Goal: Transaction & Acquisition: Book appointment/travel/reservation

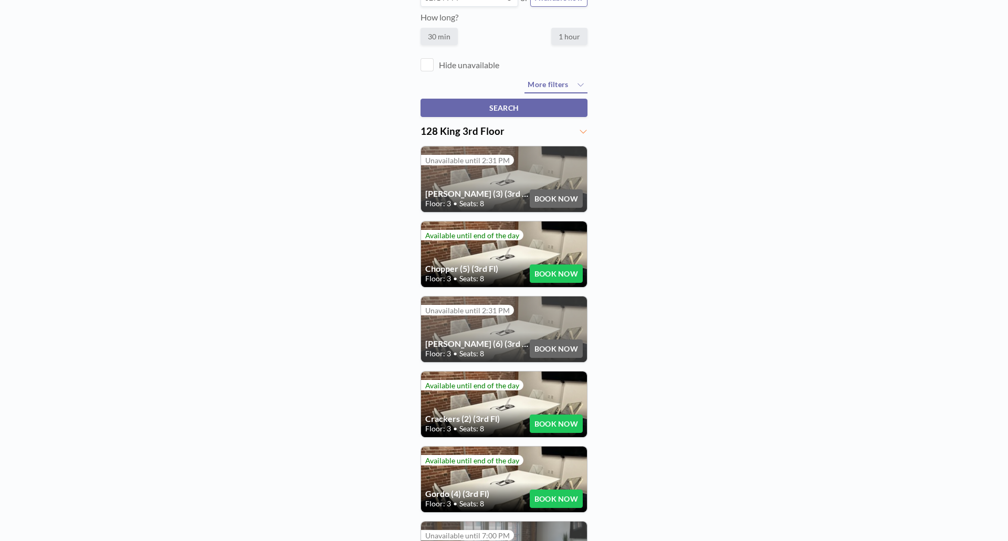
scroll to position [102, 0]
drag, startPoint x: 962, startPoint y: 166, endPoint x: 937, endPoint y: 163, distance: 24.4
click at [962, 166] on div "FIND RESOURCE When available? [DATE] 14:14 or Available now How long? 30 min 1 …" at bounding box center [504, 300] width 1008 height 750
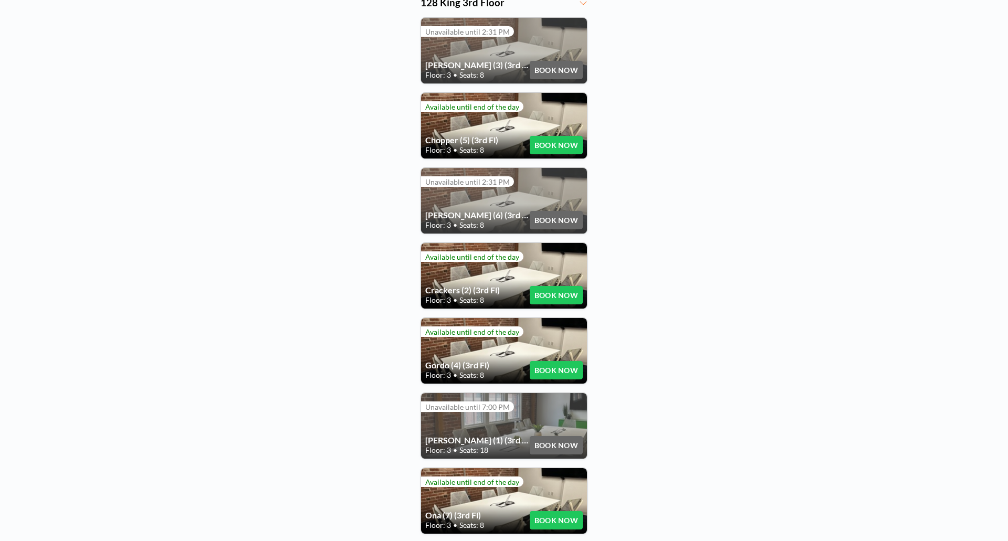
scroll to position [241, 0]
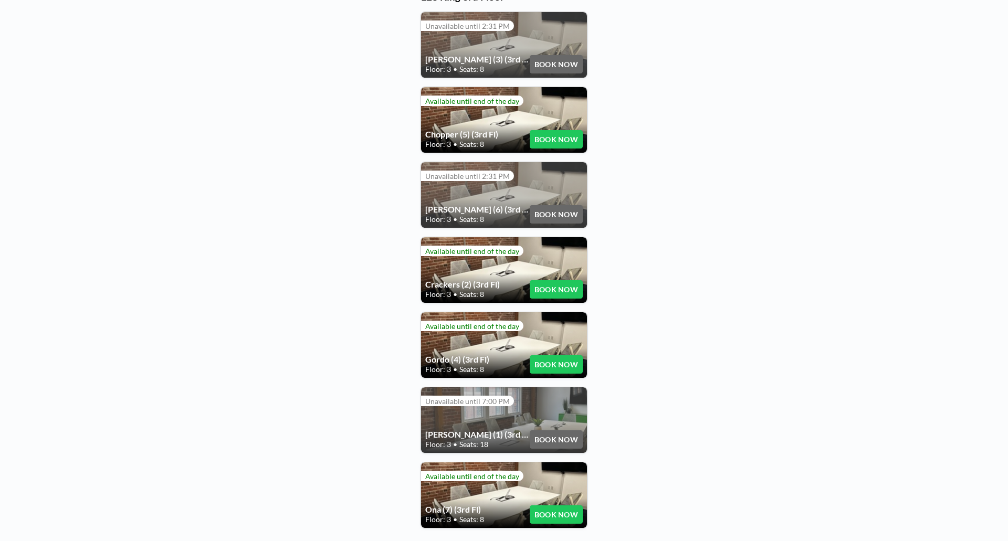
click at [539, 506] on button "BOOK NOW" at bounding box center [556, 515] width 53 height 18
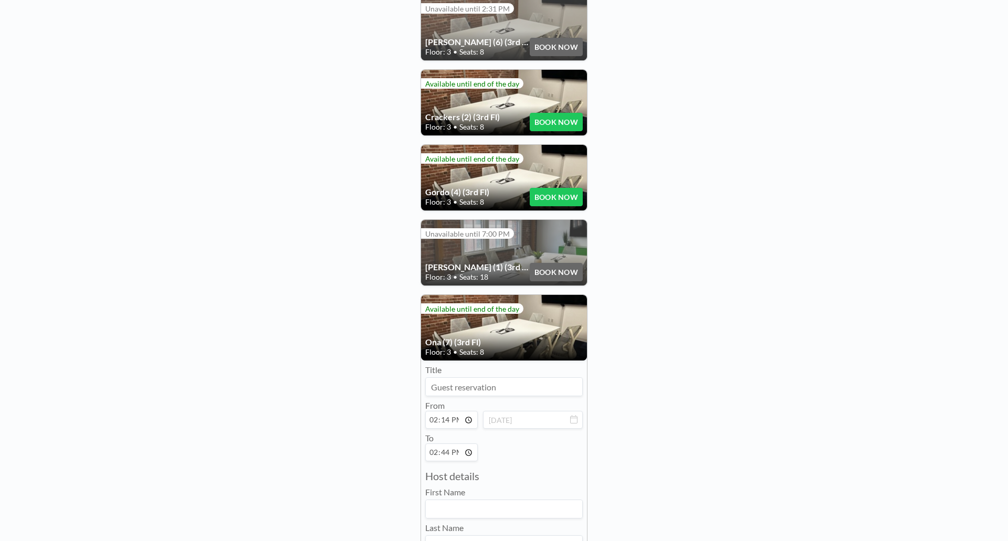
scroll to position [525, 0]
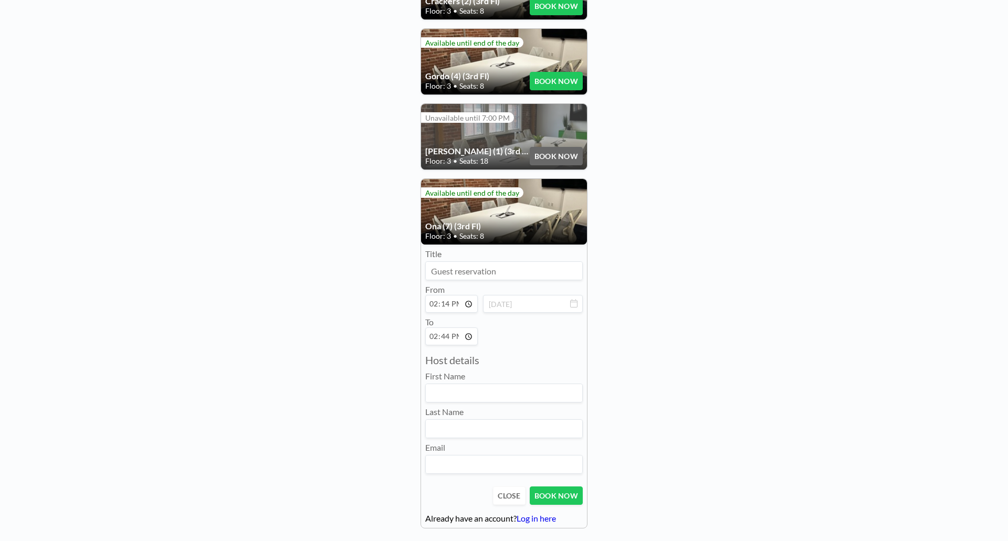
click at [493, 265] on input at bounding box center [504, 271] width 157 height 18
type input "Affogato"
click at [463, 297] on input "14:14" at bounding box center [451, 304] width 53 height 18
type input "15:00"
click at [442, 331] on input "15:30" at bounding box center [451, 337] width 53 height 18
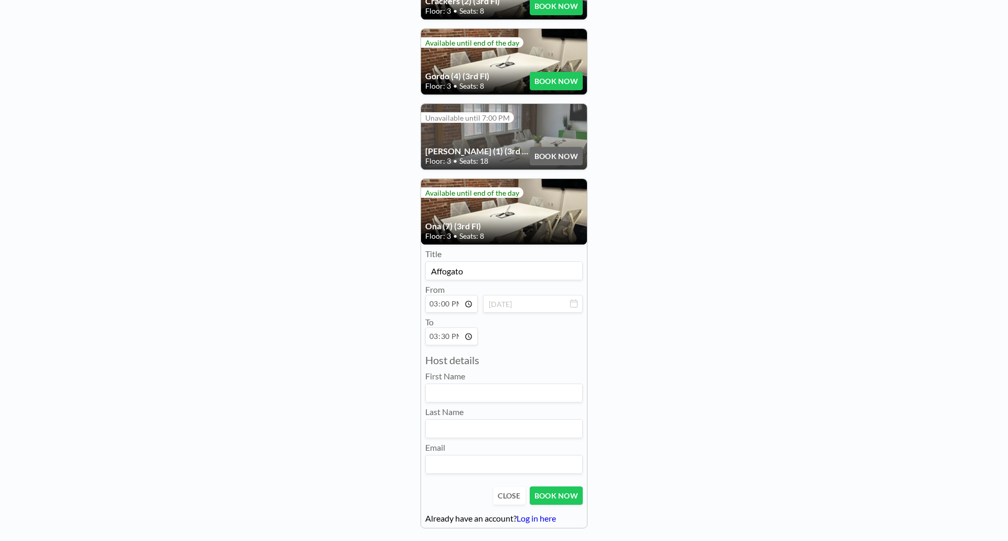
click at [432, 331] on input "15:30" at bounding box center [451, 337] width 53 height 18
type input "16:30"
click at [484, 388] on input at bounding box center [504, 393] width 157 height 18
type input "[PERSON_NAME]"
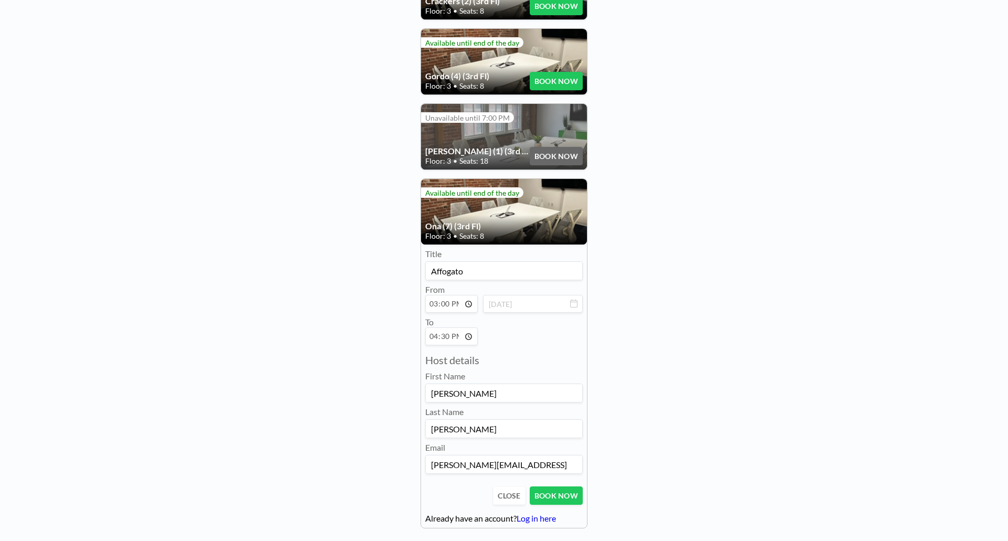
type input "[PERSON_NAME][EMAIL_ADDRESS]"
click at [540, 487] on button "BOOK NOW" at bounding box center [556, 496] width 53 height 18
click at [558, 490] on button "BOOK NOW" at bounding box center [556, 496] width 53 height 18
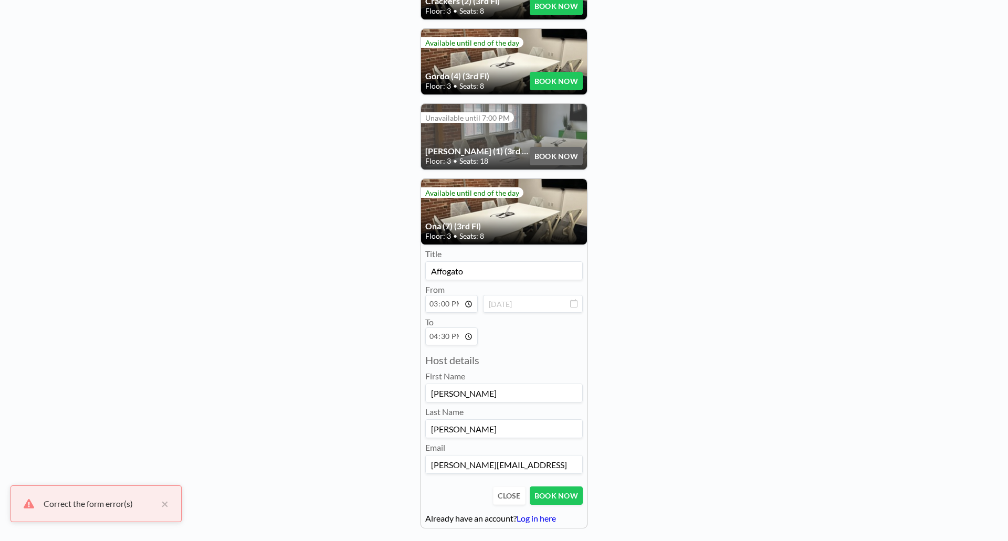
click at [547, 514] on link "Log in here" at bounding box center [536, 519] width 39 height 10
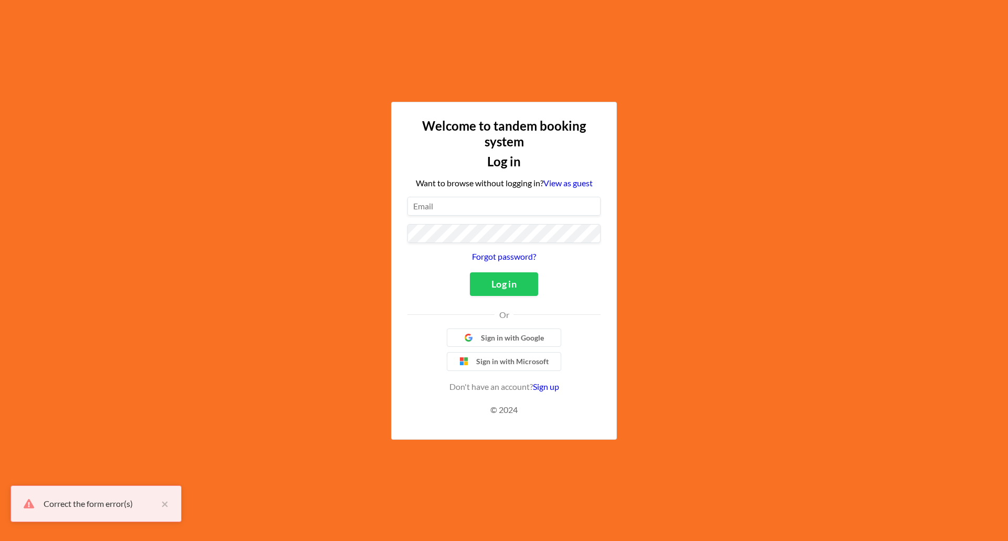
click at [481, 200] on input at bounding box center [504, 206] width 192 height 18
click at [481, 206] on input at bounding box center [504, 206] width 192 height 18
click at [525, 333] on form "Welcome to tandem booking system Log in Want to browse without logging in? View…" at bounding box center [504, 266] width 193 height 297
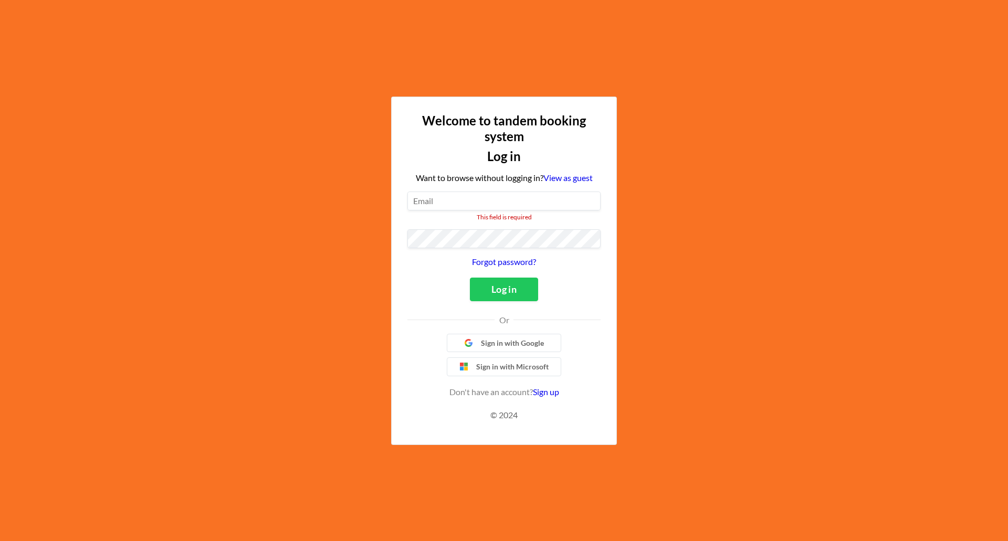
click at [523, 347] on span "Sign in with Google" at bounding box center [512, 343] width 63 height 9
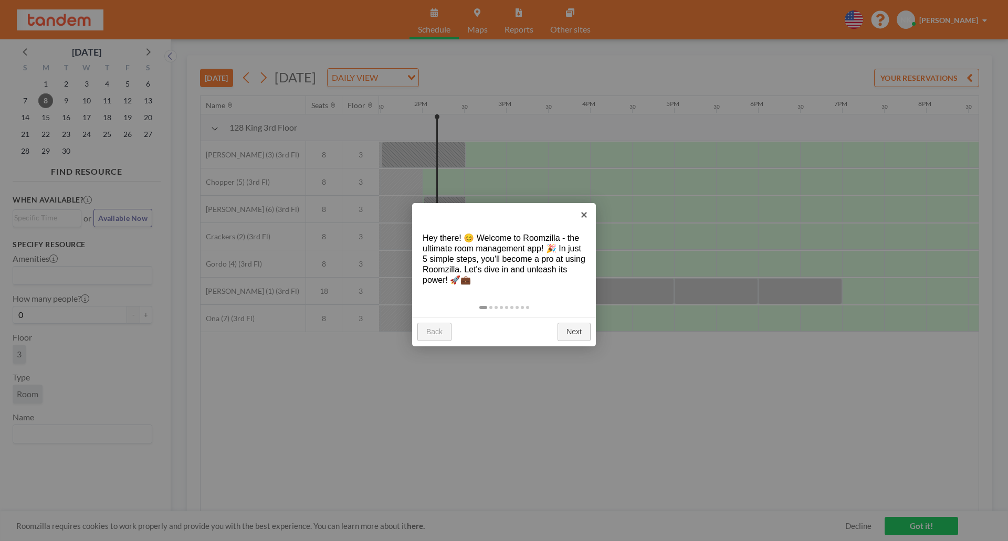
scroll to position [0, 1134]
click at [574, 328] on link "Next" at bounding box center [574, 332] width 33 height 19
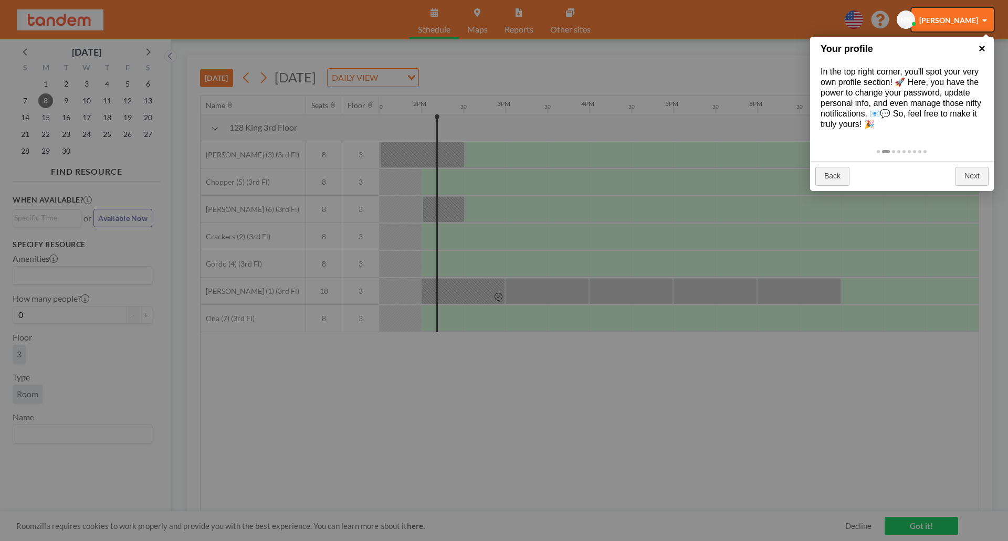
click at [986, 50] on link "×" at bounding box center [983, 49] width 24 height 24
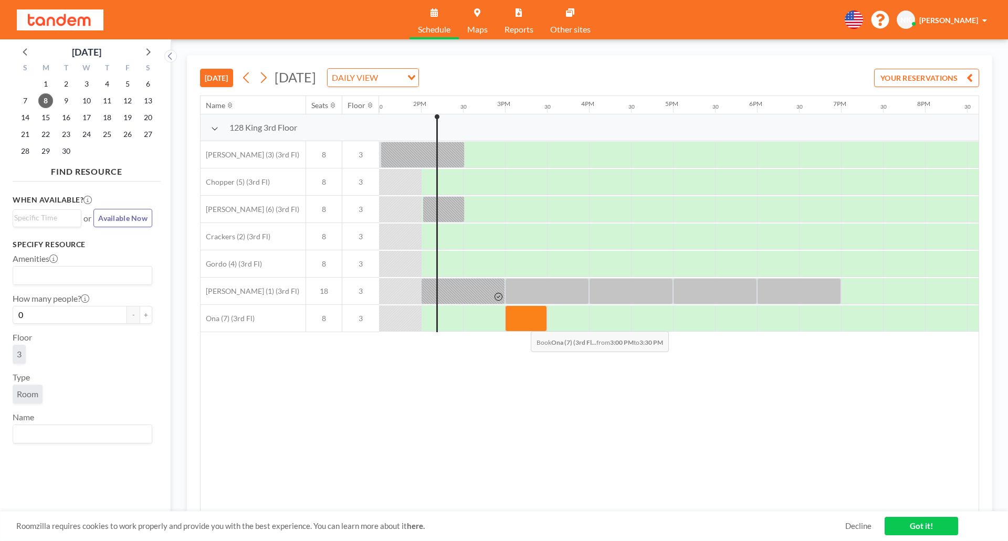
click at [523, 324] on div at bounding box center [526, 319] width 42 height 26
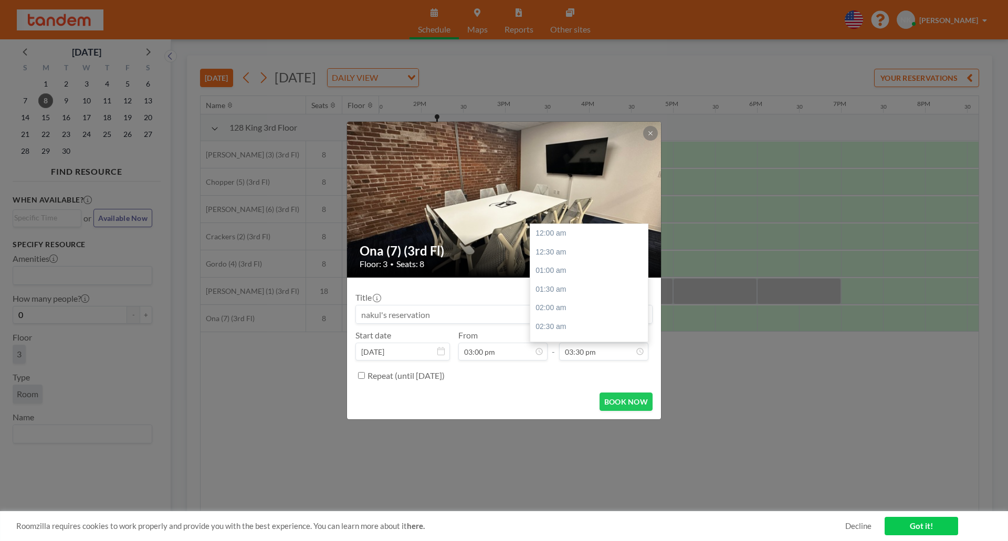
scroll to position [579, 0]
click at [574, 354] on input "03:30 pm" at bounding box center [603, 352] width 89 height 18
click at [552, 243] on div "04:00 pm" at bounding box center [591, 252] width 123 height 19
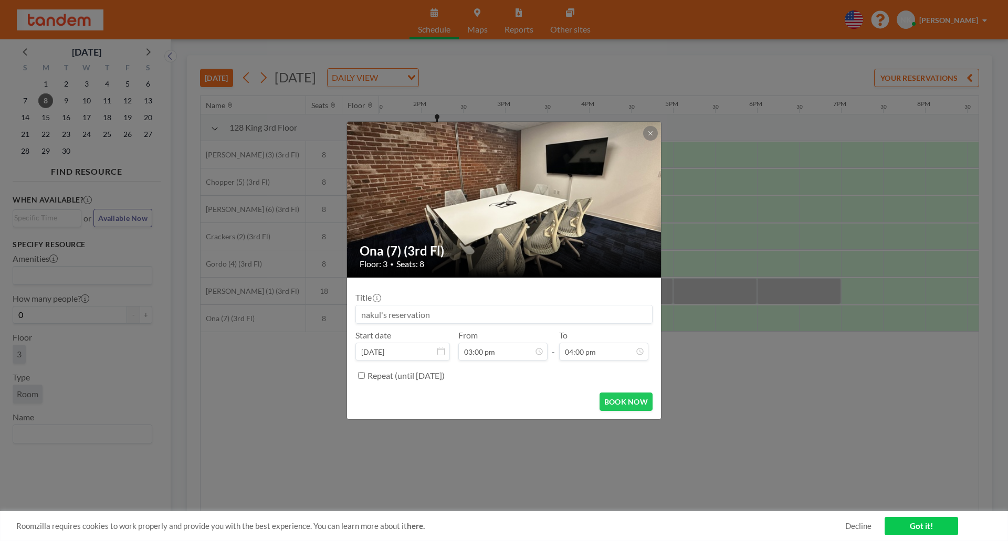
scroll to position [19, 0]
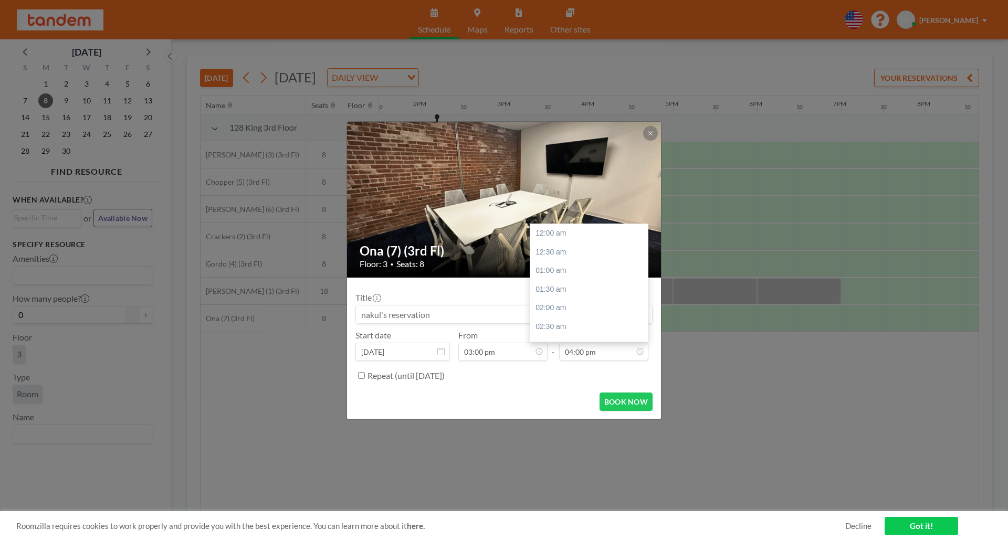
click at [588, 351] on input "04:00 pm" at bounding box center [603, 352] width 89 height 18
click at [567, 254] on div "04:30 pm" at bounding box center [591, 252] width 123 height 19
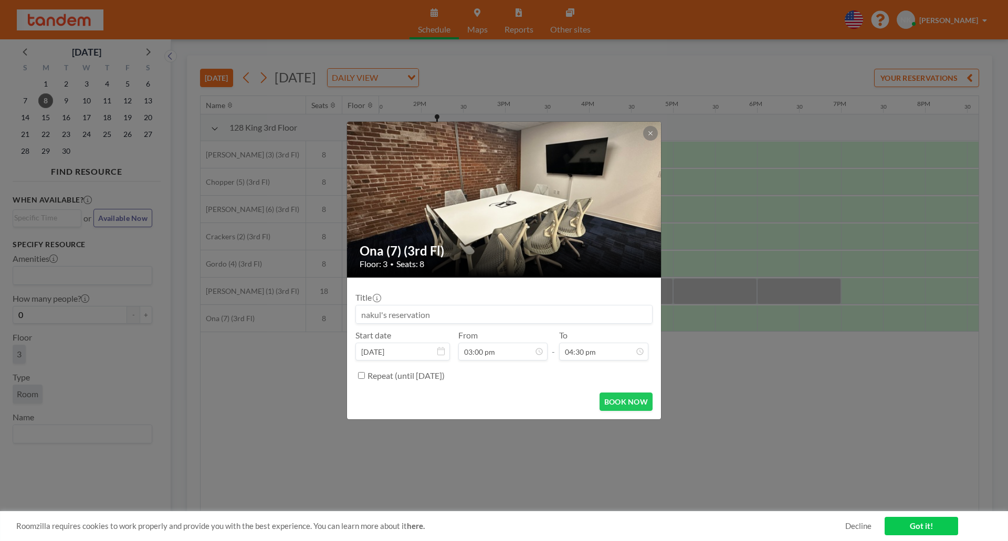
scroll to position [0, 0]
click at [626, 403] on button "BOOK NOW" at bounding box center [626, 402] width 53 height 18
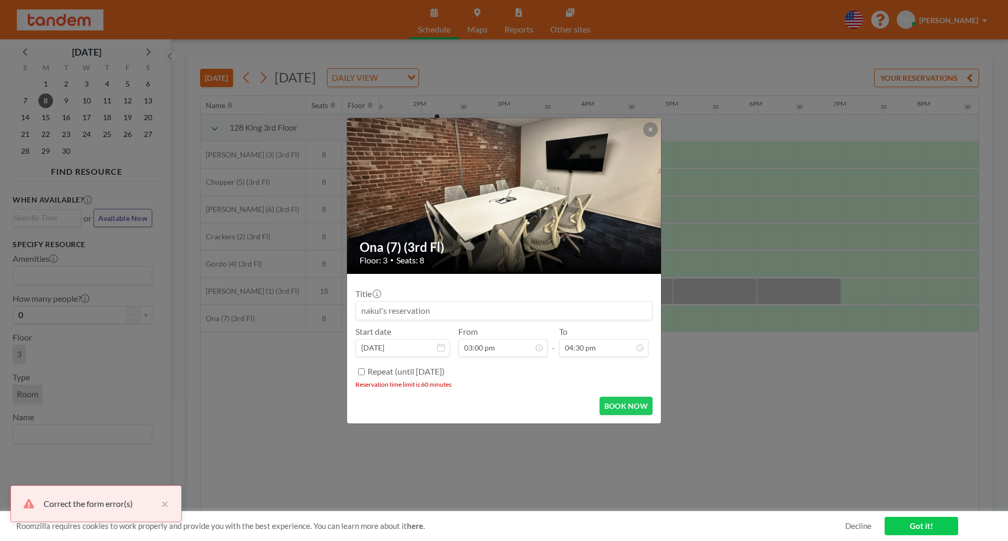
click at [582, 345] on input "04:30 pm" at bounding box center [603, 348] width 89 height 18
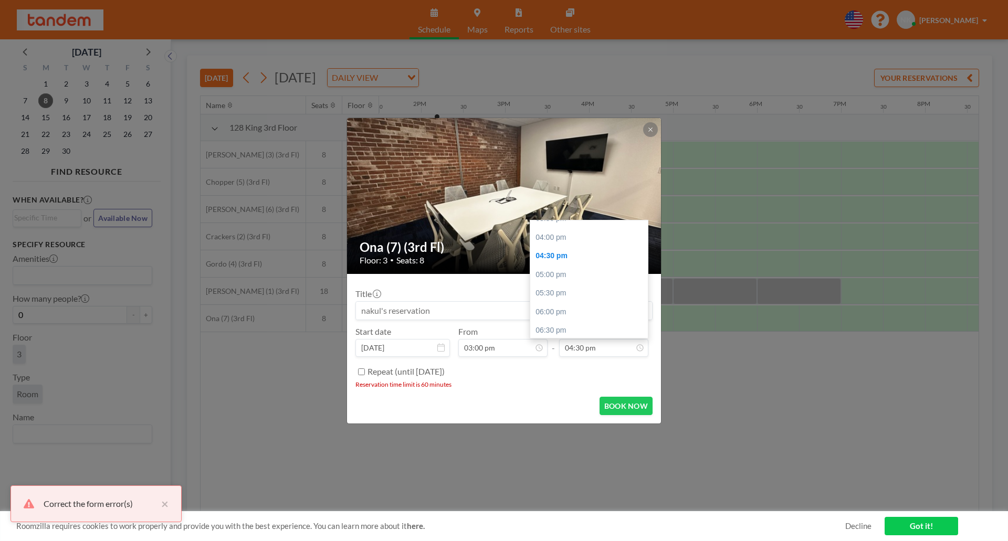
scroll to position [565, 0]
click at [565, 263] on div "04:00 pm" at bounding box center [591, 263] width 123 height 19
type input "04:00 pm"
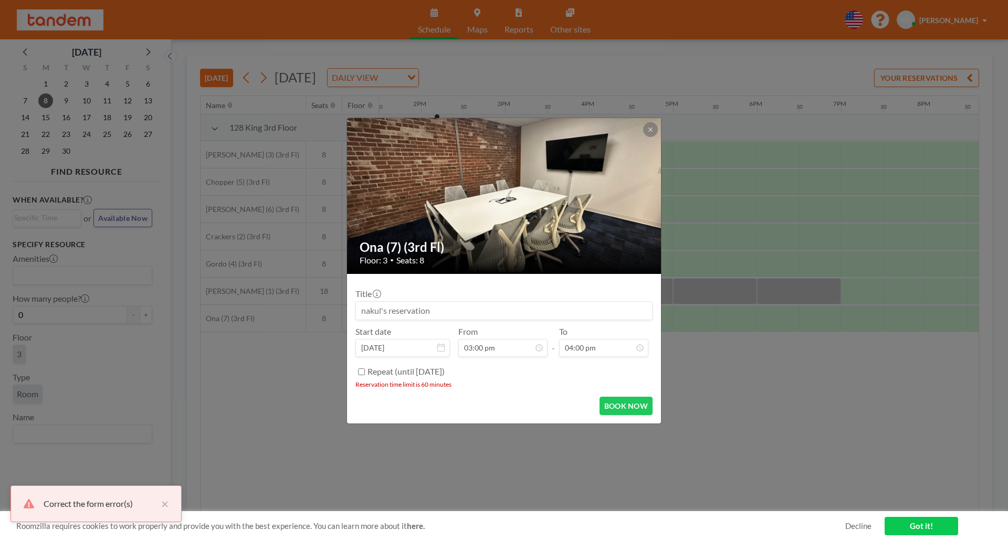
scroll to position [598, 0]
click at [622, 410] on button "BOOK NOW" at bounding box center [626, 406] width 53 height 18
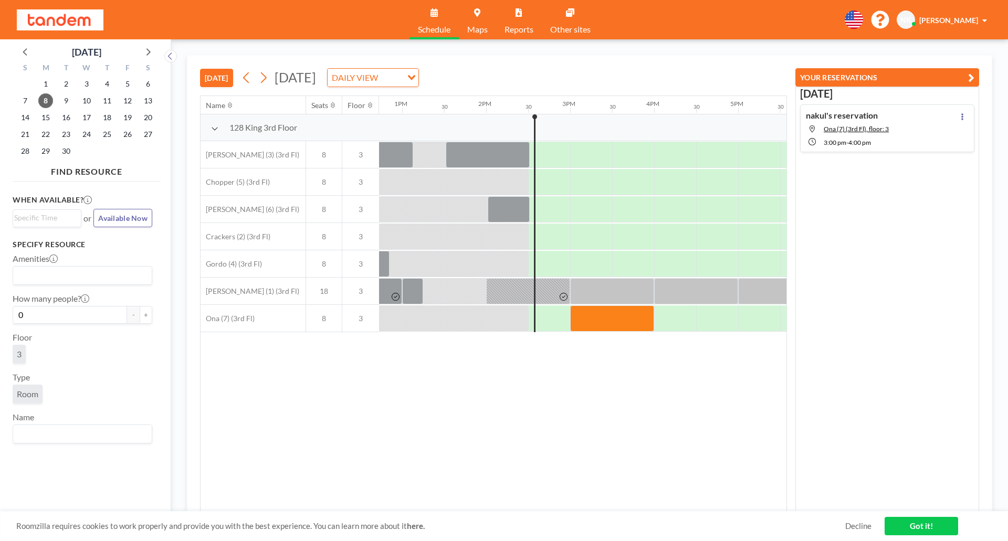
scroll to position [0, 1111]
